Goal: Information Seeking & Learning: Learn about a topic

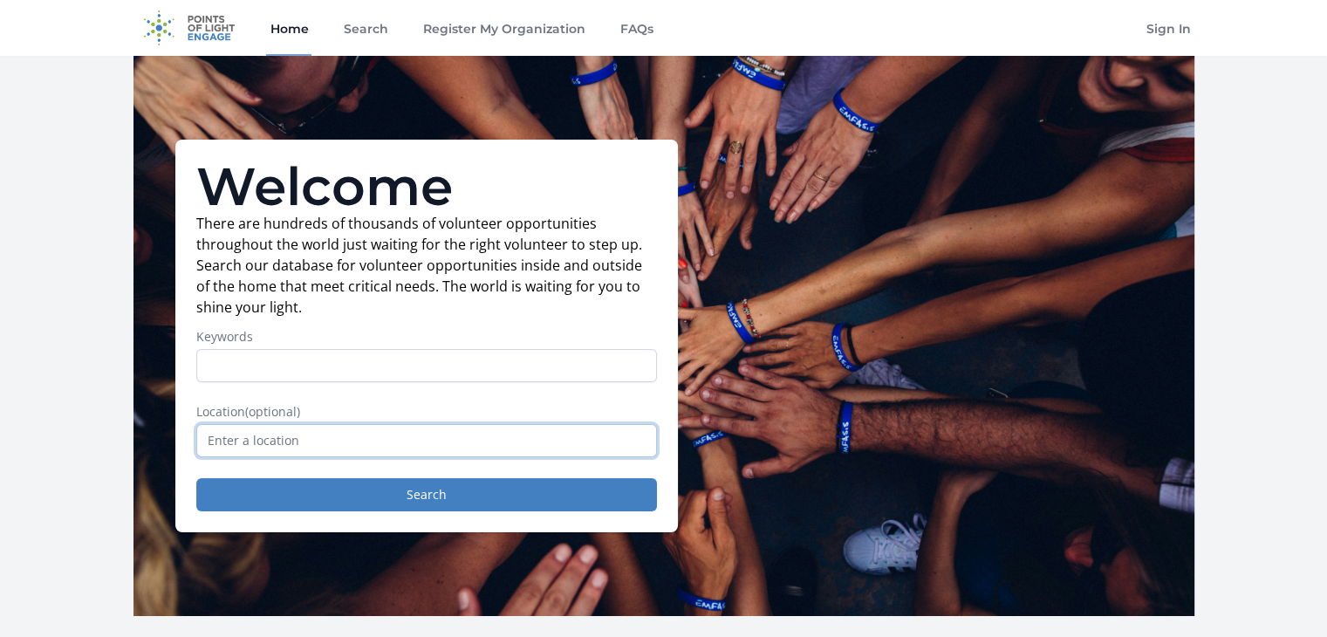
click at [470, 440] on input "text" at bounding box center [426, 440] width 461 height 33
type input "L"
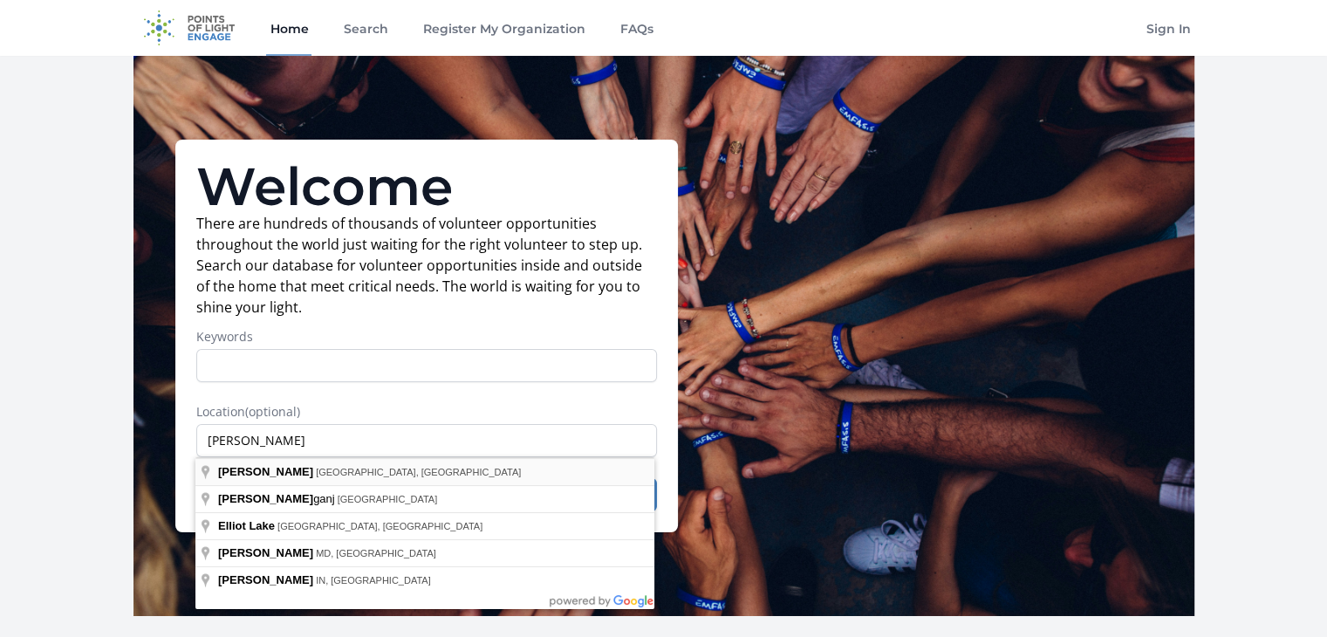
type input "[PERSON_NAME], [GEOGRAPHIC_DATA], [GEOGRAPHIC_DATA]"
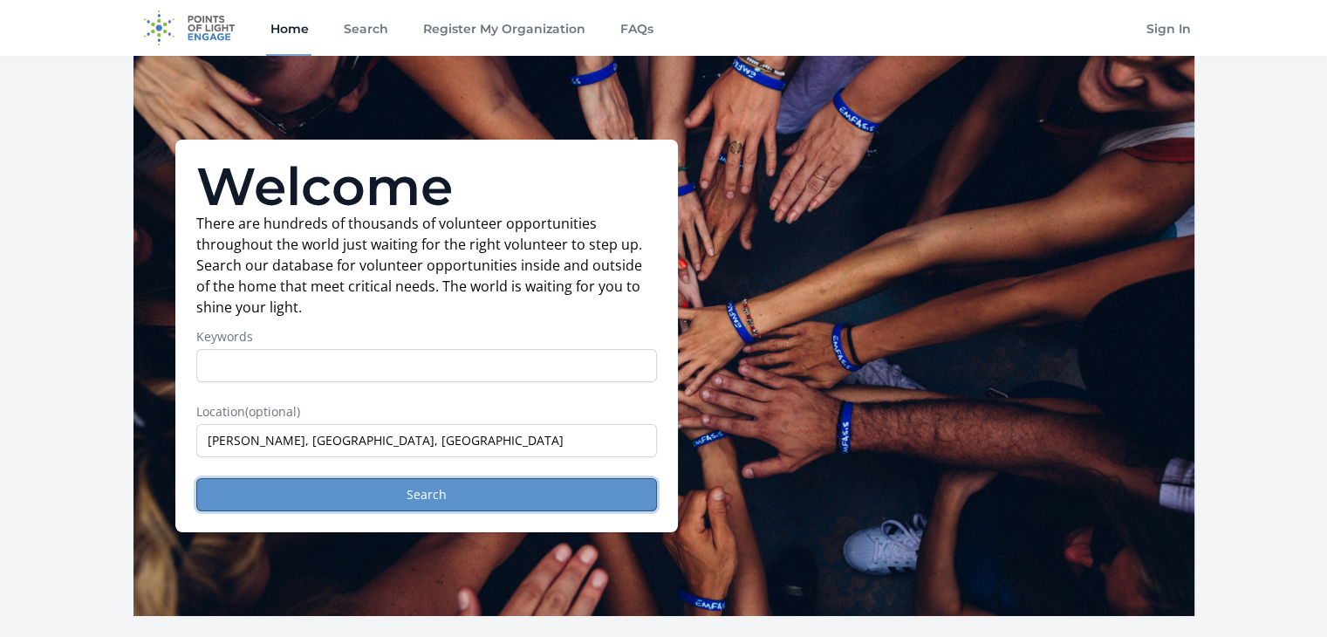
click at [401, 488] on button "Search" at bounding box center [426, 494] width 461 height 33
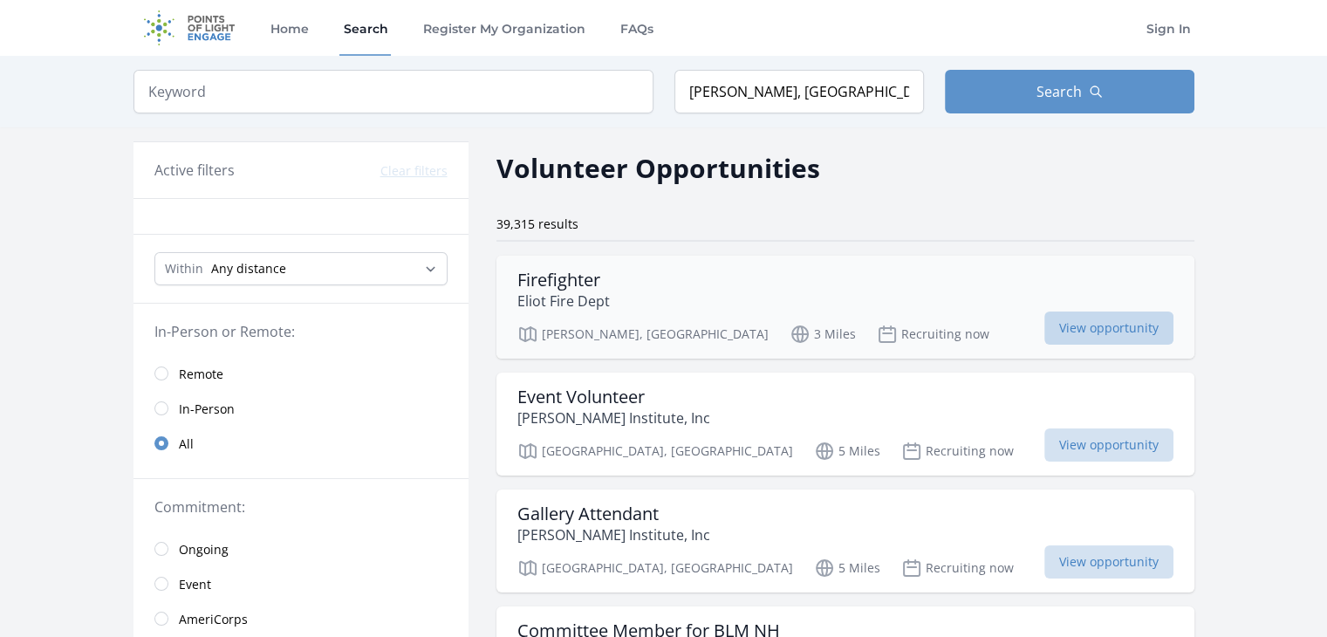
click at [1128, 324] on span "View opportunity" at bounding box center [1108, 327] width 129 height 33
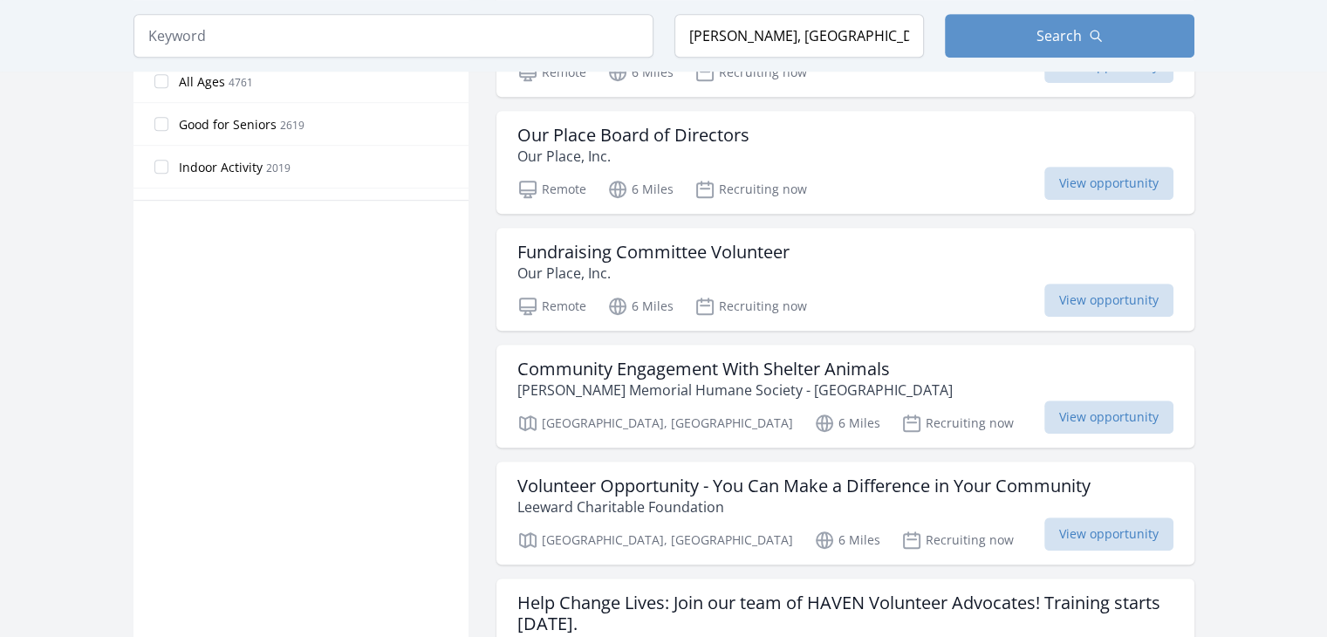
scroll to position [1105, 0]
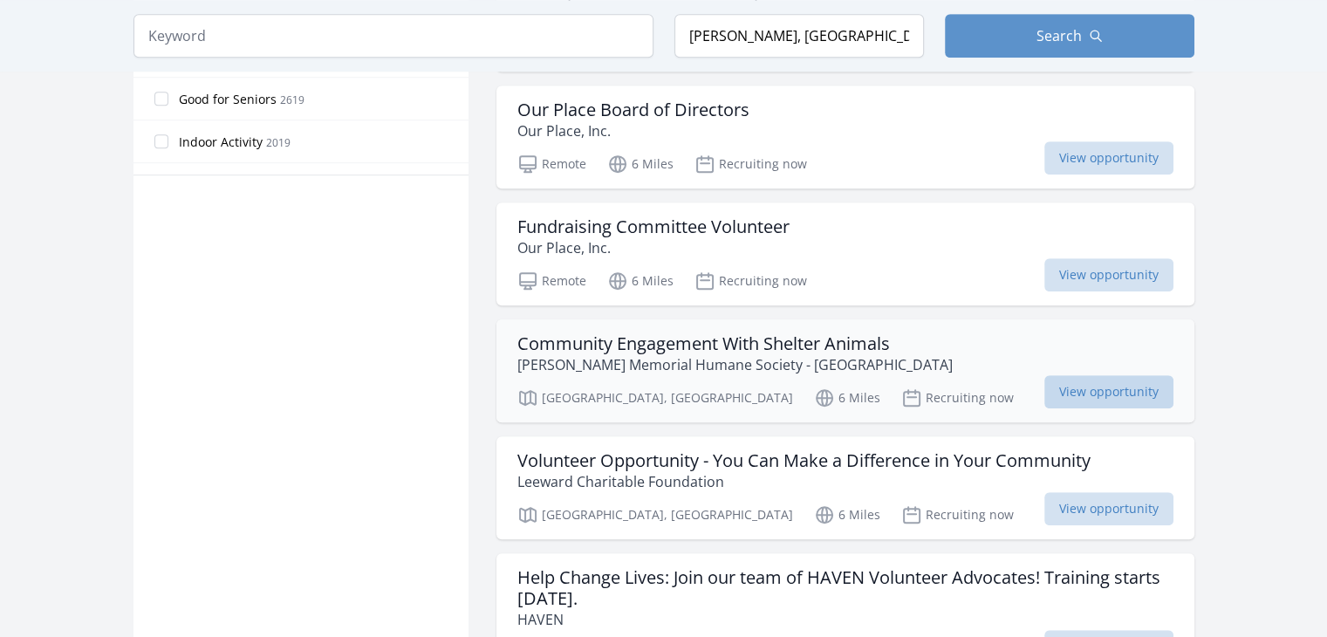
click at [1089, 385] on span "View opportunity" at bounding box center [1108, 391] width 129 height 33
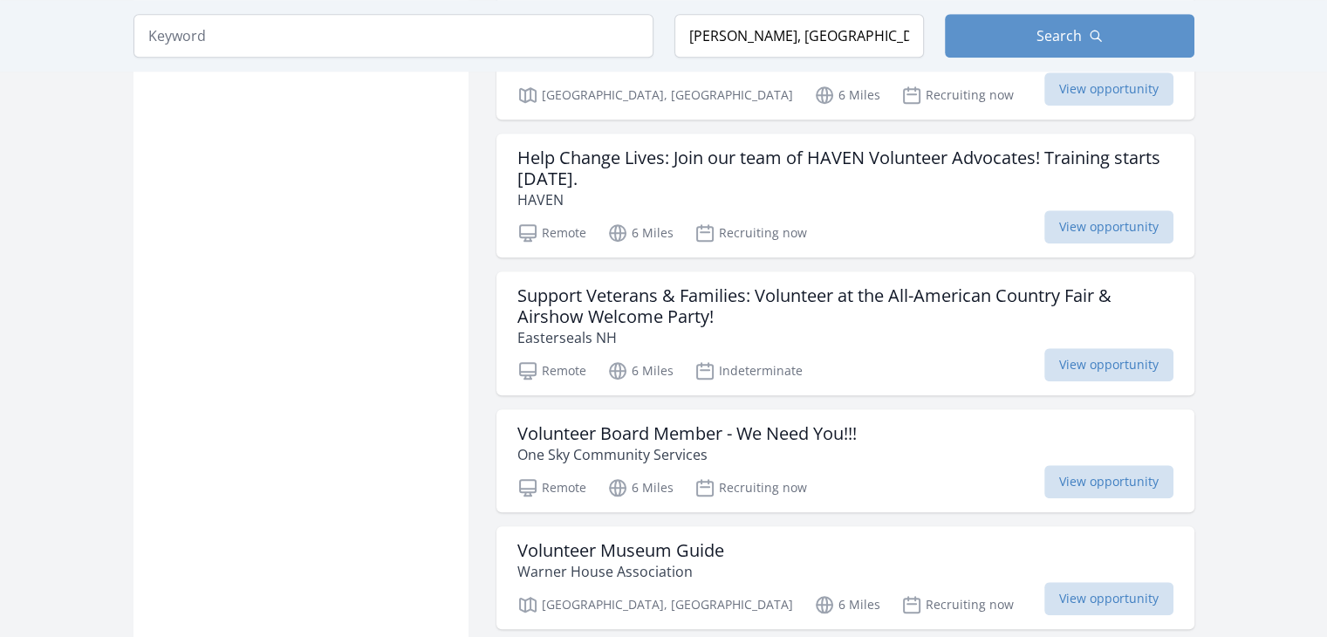
scroll to position [1526, 0]
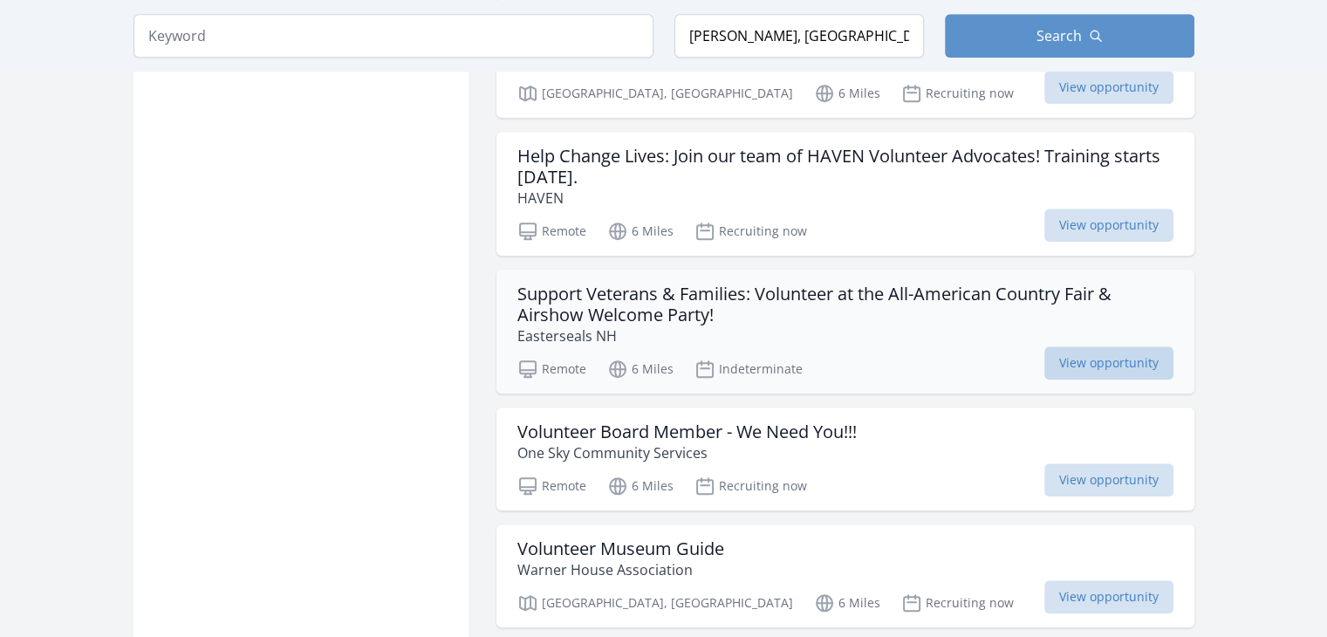
click at [1140, 346] on span "View opportunity" at bounding box center [1108, 362] width 129 height 33
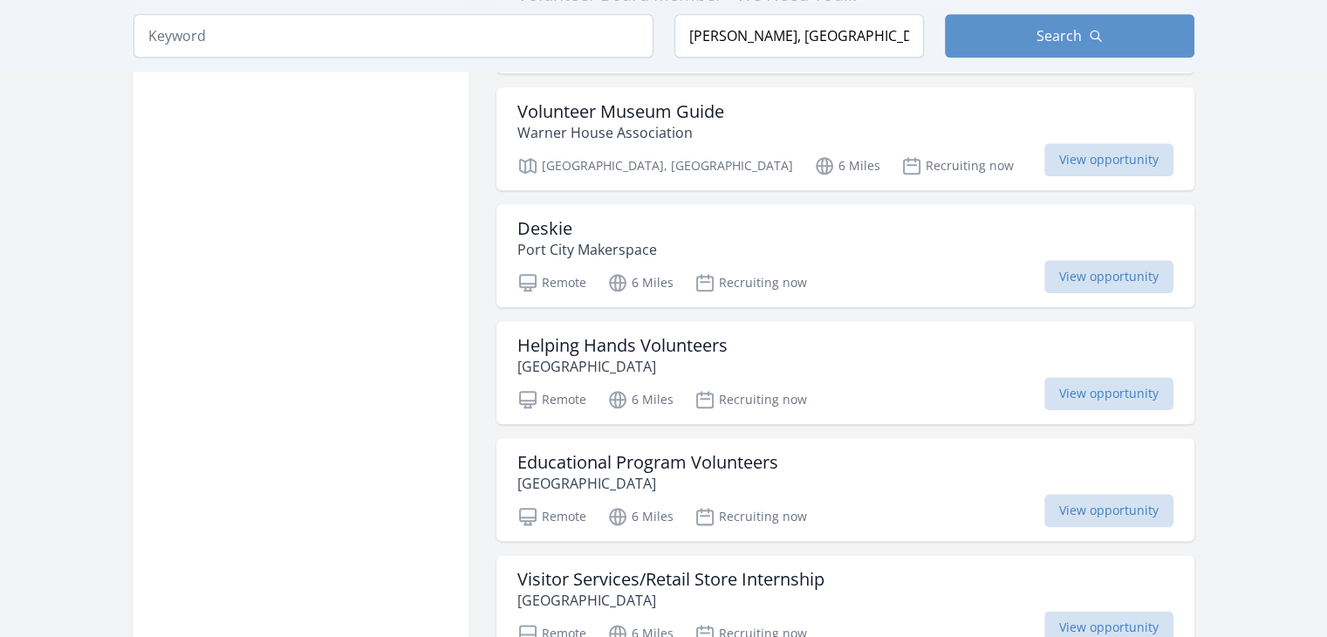
scroll to position [1971, 0]
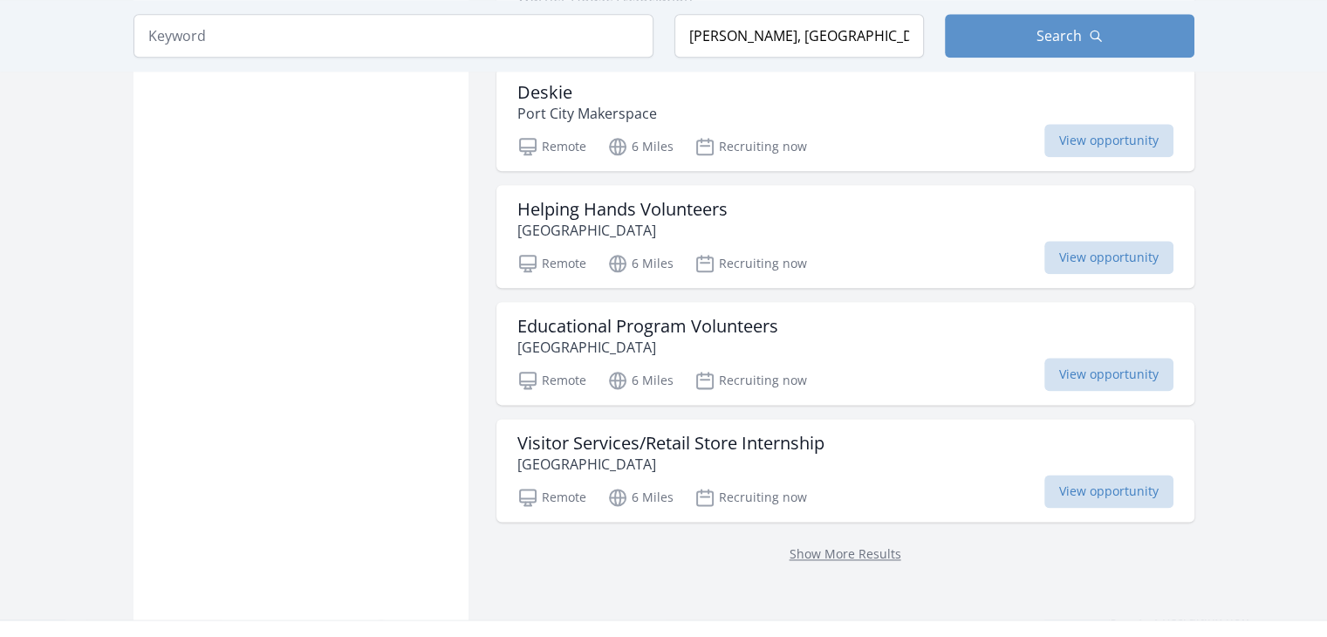
scroll to position [2118, 0]
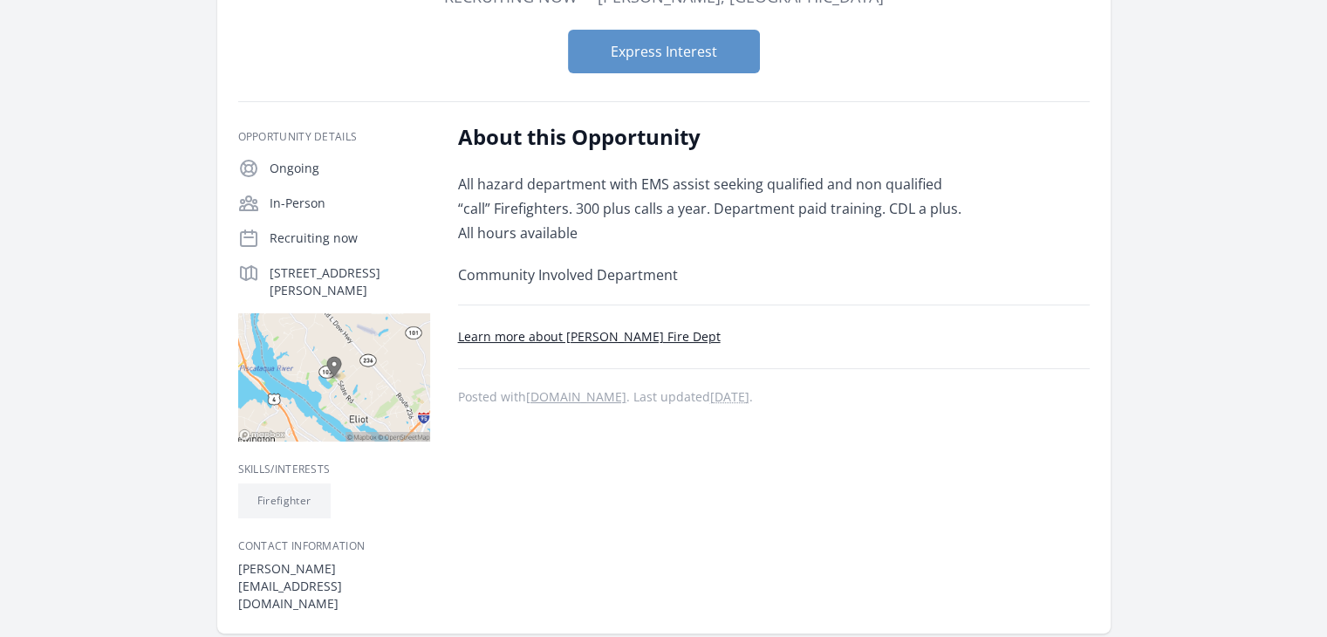
scroll to position [204, 0]
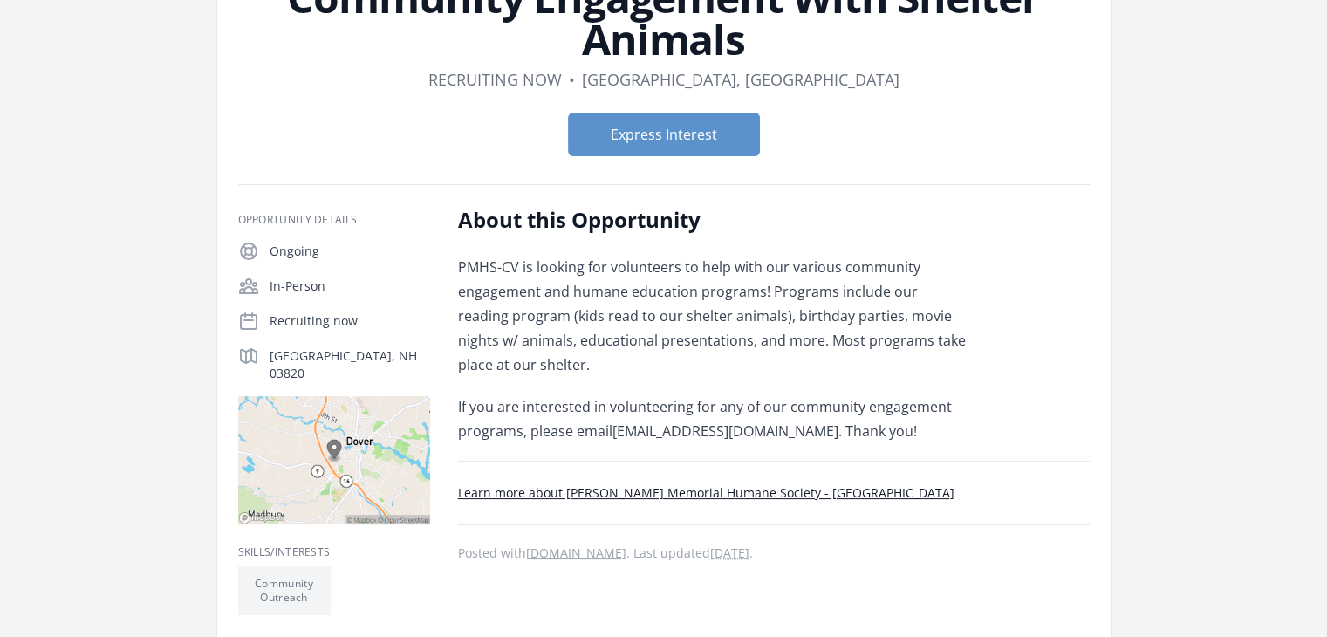
scroll to position [174, 0]
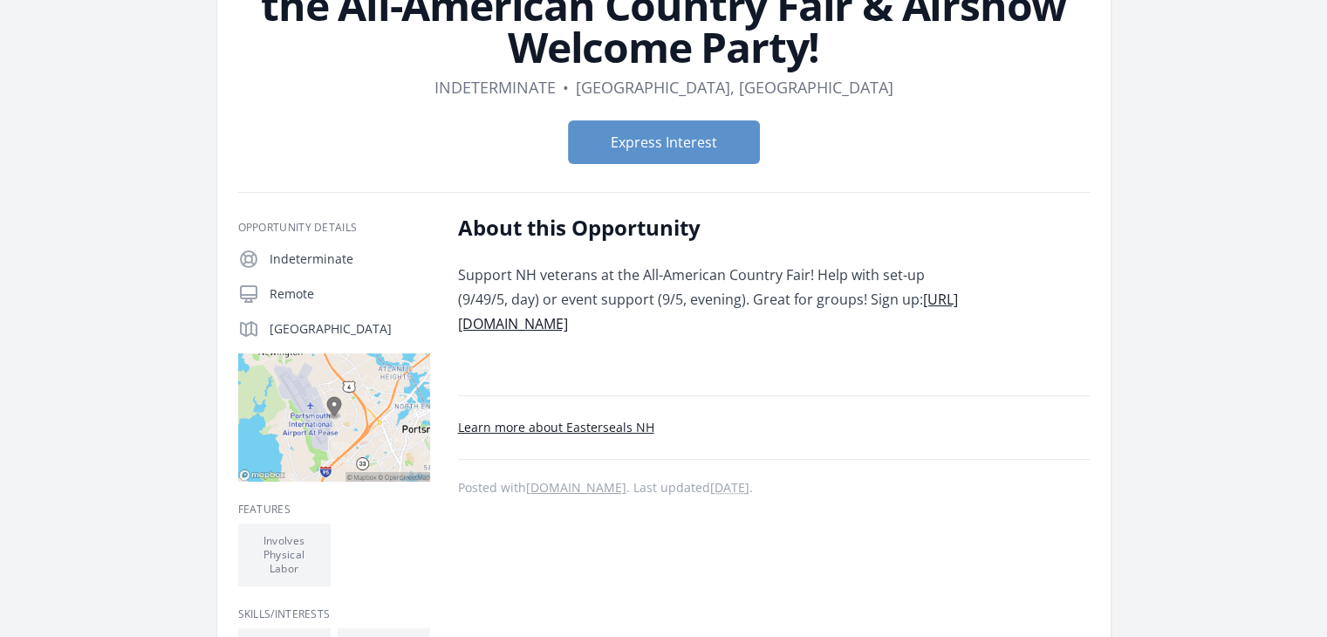
scroll to position [191, 0]
click at [604, 326] on link "https://eastersealsnhvt.givepulse.com/event/626101" at bounding box center [708, 311] width 500 height 44
